Goal: Navigation & Orientation: Find specific page/section

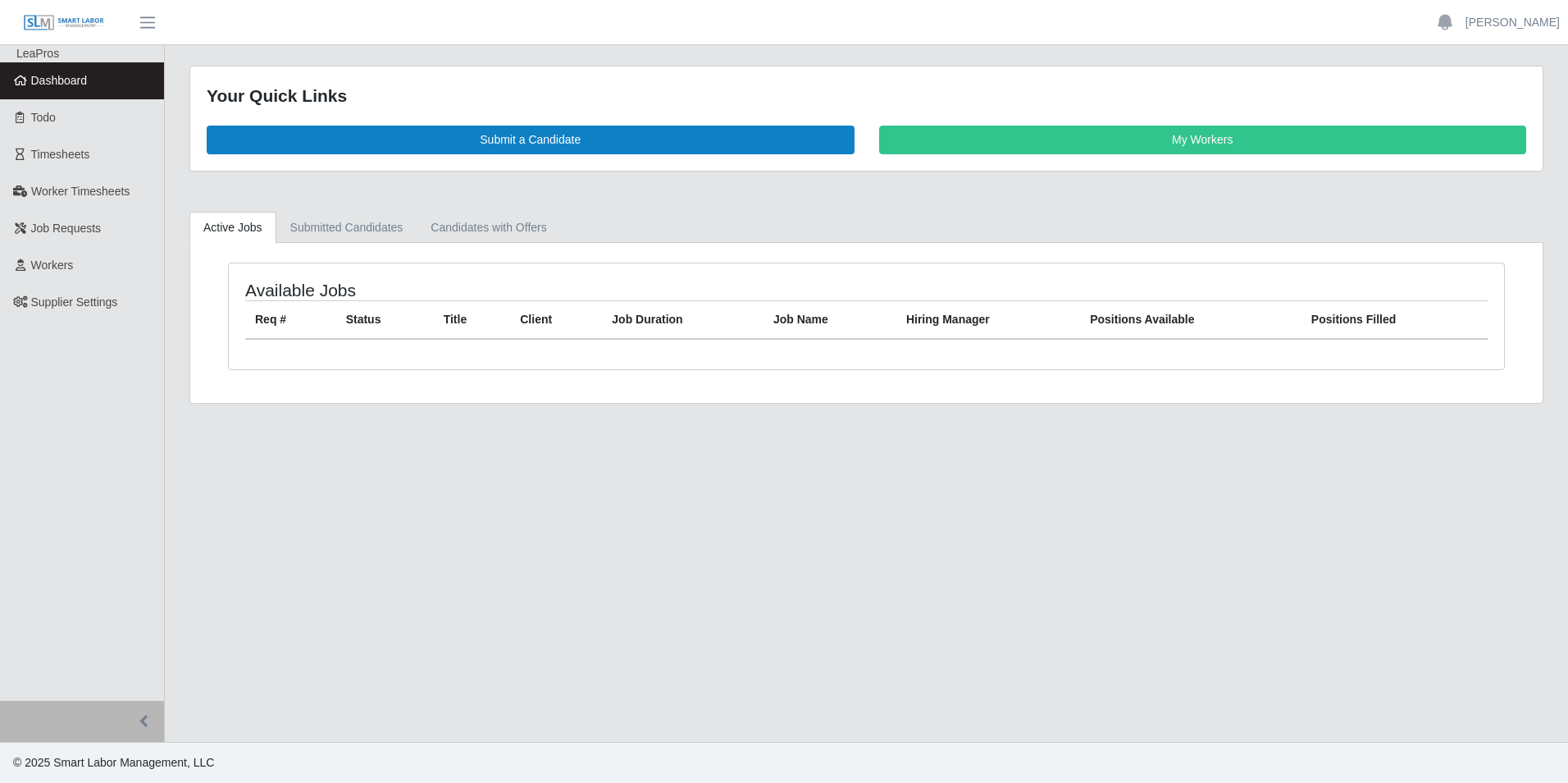
click at [52, 81] on span "Dashboard" at bounding box center [59, 80] width 56 height 13
drag, startPoint x: 61, startPoint y: 82, endPoint x: 115, endPoint y: 89, distance: 54.5
click at [62, 82] on span "Dashboard" at bounding box center [59, 80] width 56 height 13
click at [89, 81] on link "Dashboard" at bounding box center [82, 80] width 164 height 37
click at [97, 89] on link "Dashboard" at bounding box center [82, 80] width 164 height 37
